Goal: Task Accomplishment & Management: Use online tool/utility

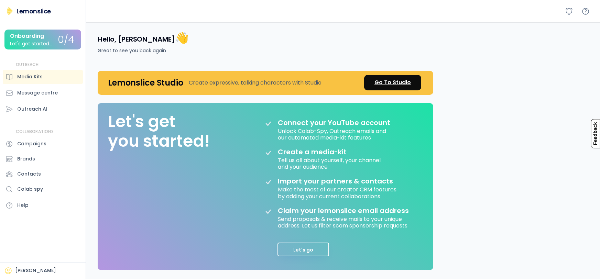
click at [387, 82] on div "Go To Studio" at bounding box center [392, 82] width 36 height 8
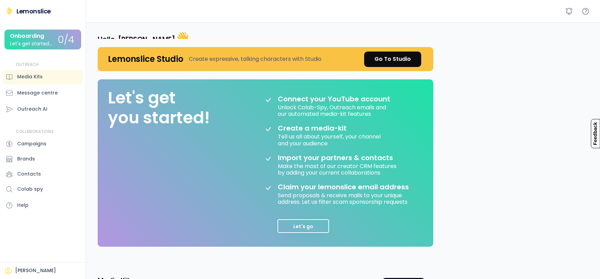
scroll to position [155, 0]
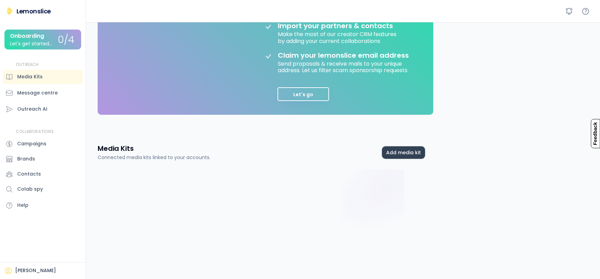
click at [389, 154] on button "Add media kit" at bounding box center [403, 152] width 43 height 12
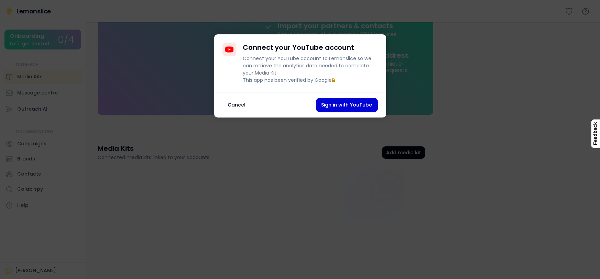
click at [233, 111] on button "Cancel" at bounding box center [236, 105] width 29 height 14
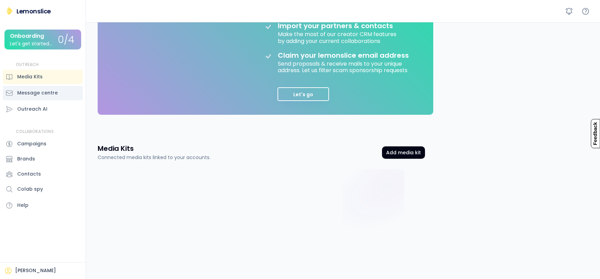
click at [55, 90] on div "Message centre" at bounding box center [37, 92] width 41 height 7
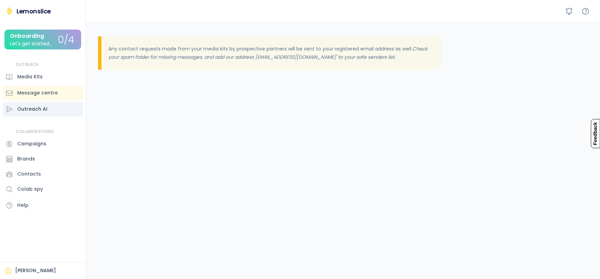
click at [46, 111] on div "Outreach AI" at bounding box center [43, 109] width 80 height 14
